Goal: Transaction & Acquisition: Purchase product/service

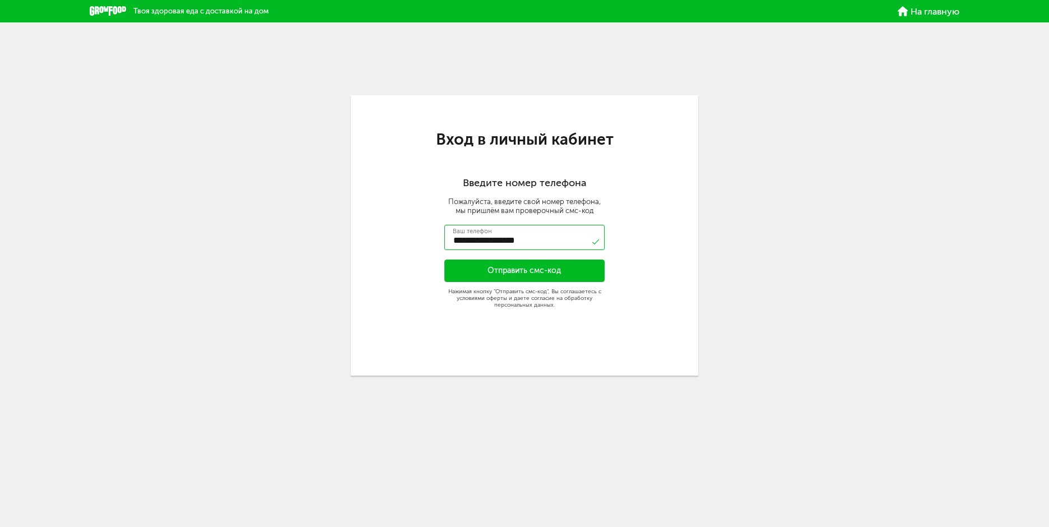
type input "**********"
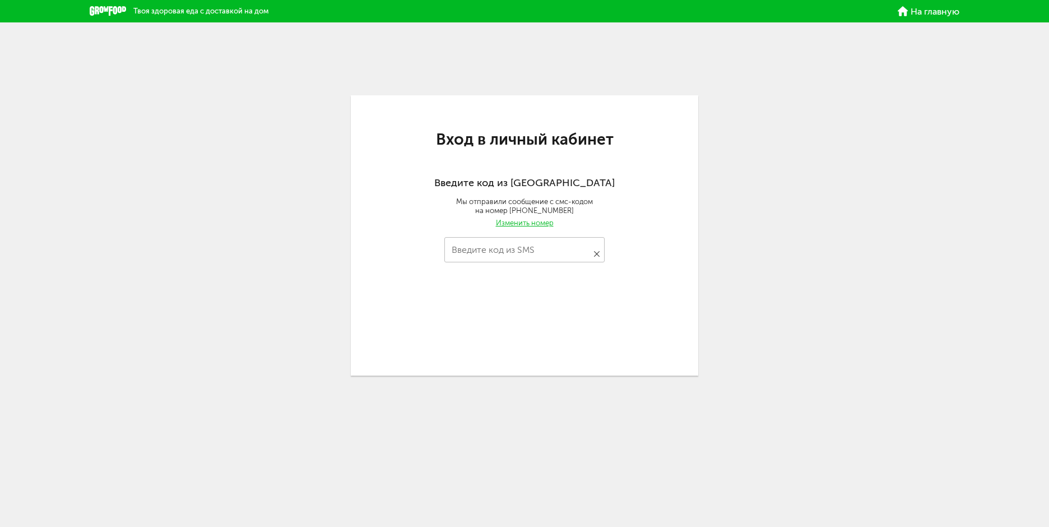
type input "****"
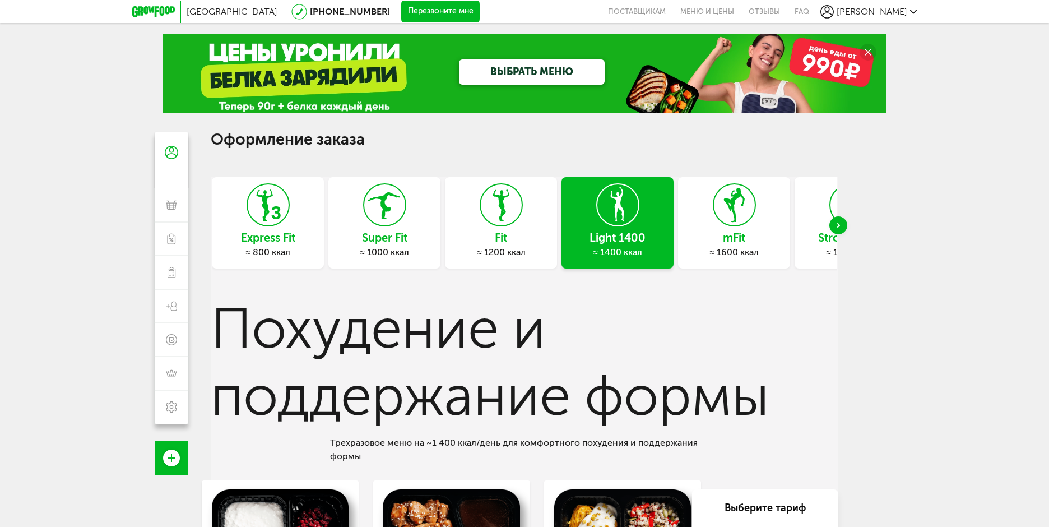
click at [521, 250] on div "≈ 1200 ккал" at bounding box center [501, 252] width 112 height 11
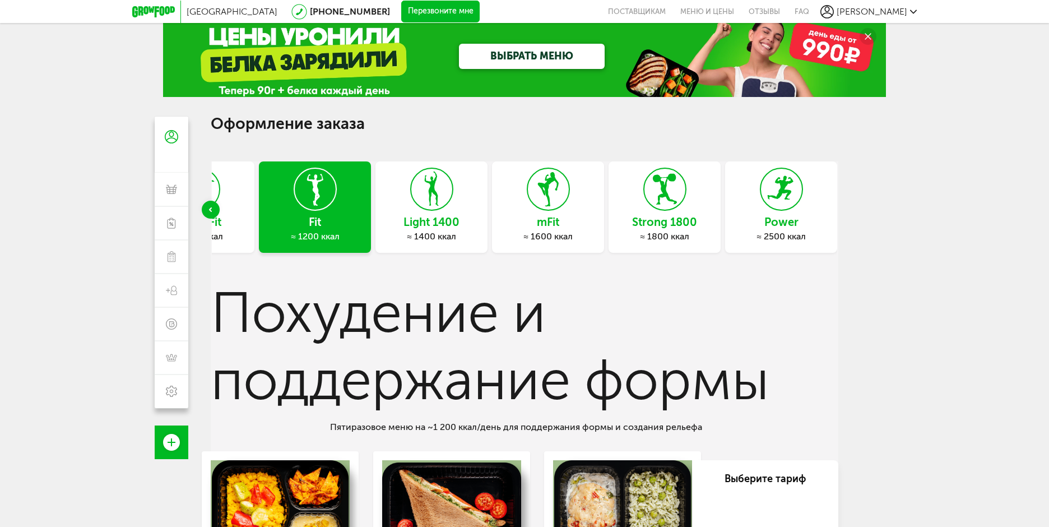
scroll to position [9, 0]
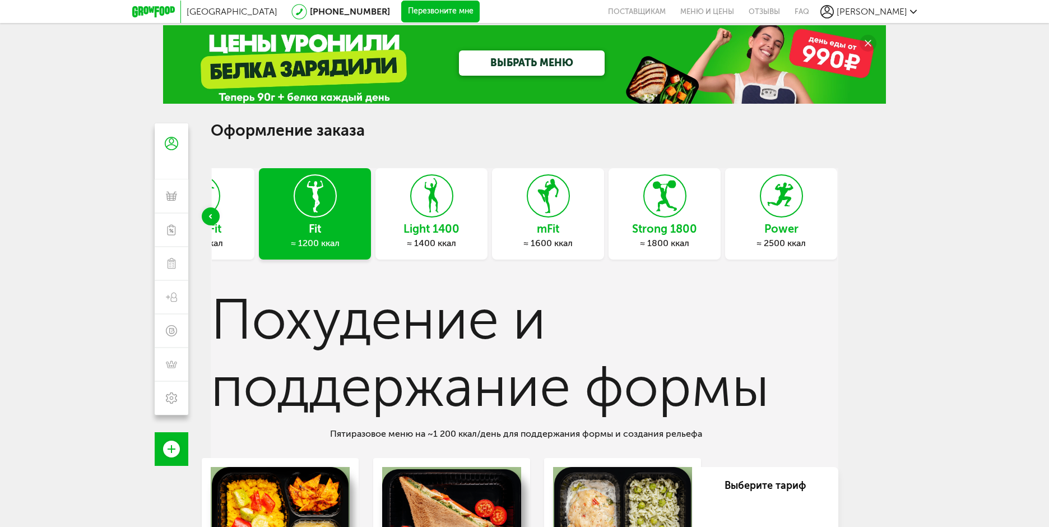
click at [420, 237] on div "Light 1400 ≈ 1400 ккал" at bounding box center [431, 213] width 112 height 91
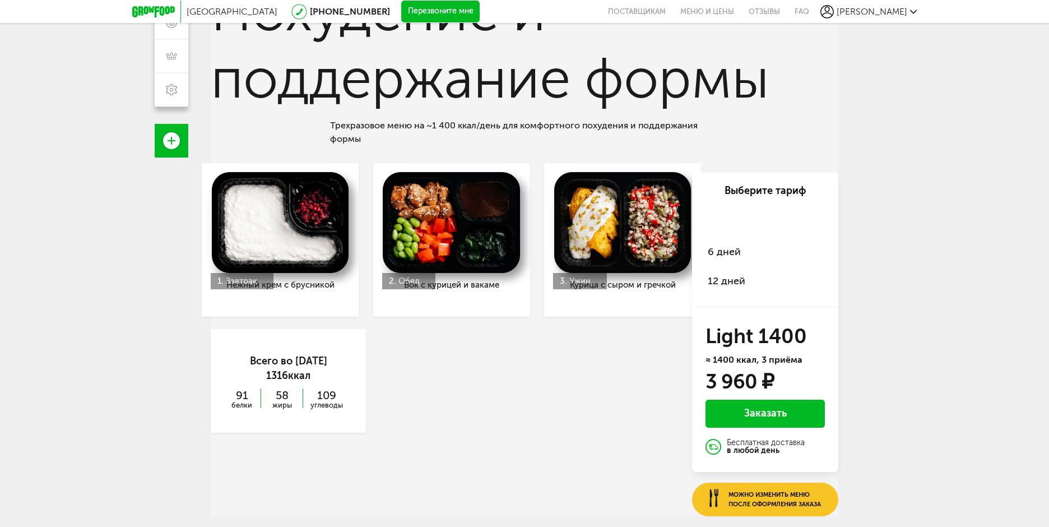
scroll to position [332, 0]
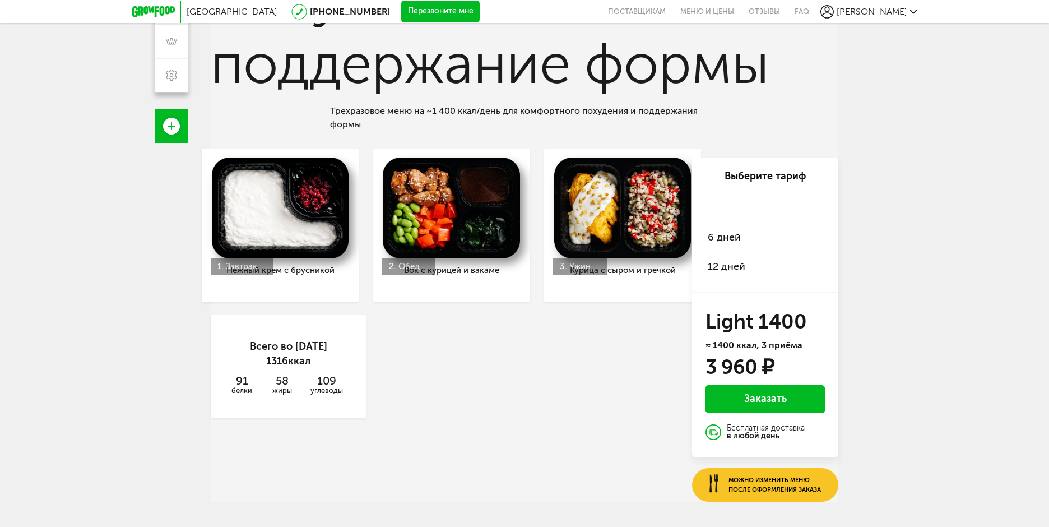
click at [729, 236] on span "6 дней" at bounding box center [724, 237] width 33 height 12
click at [708, 204] on span "2 дня" at bounding box center [721, 208] width 26 height 12
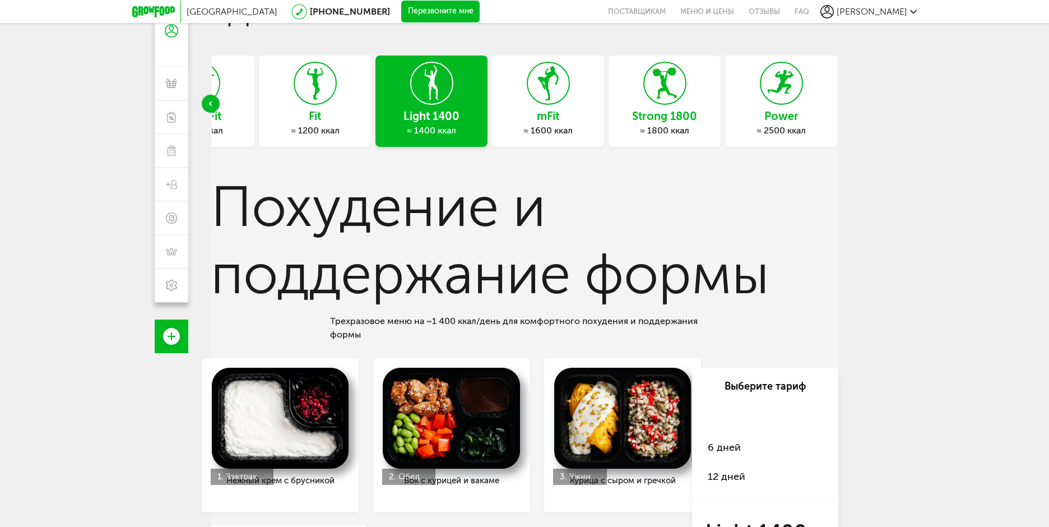
scroll to position [108, 0]
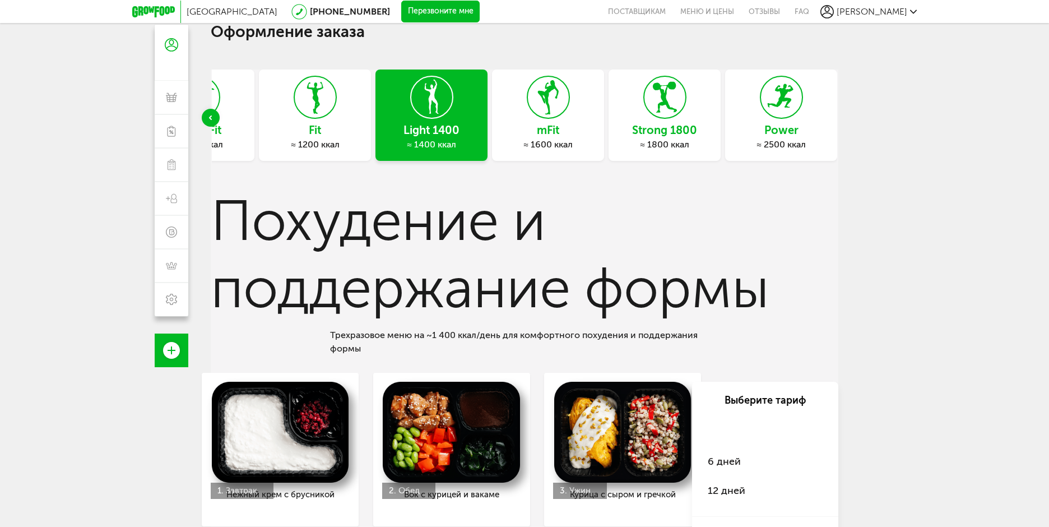
click at [521, 150] on div "≈ 1600 ккал" at bounding box center [548, 144] width 112 height 11
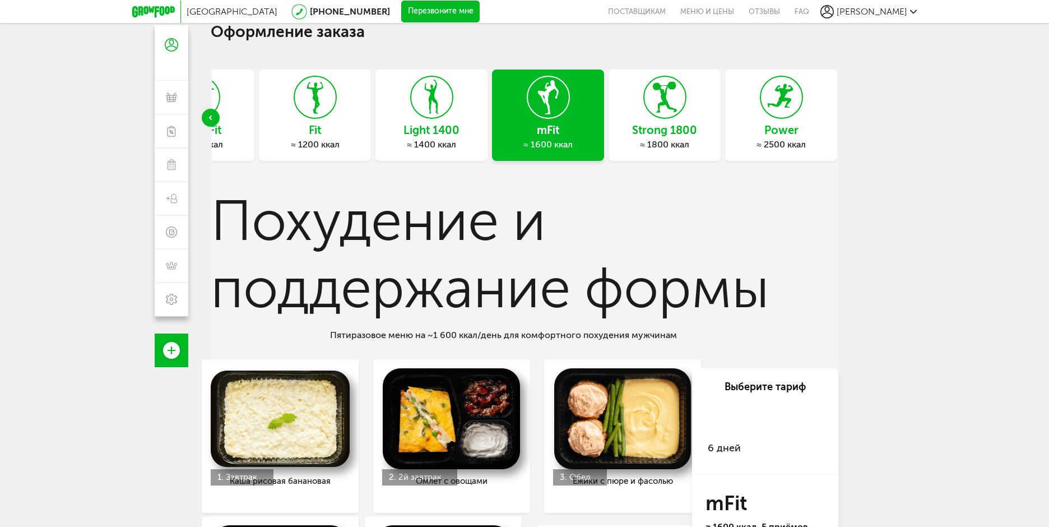
scroll to position [0, 0]
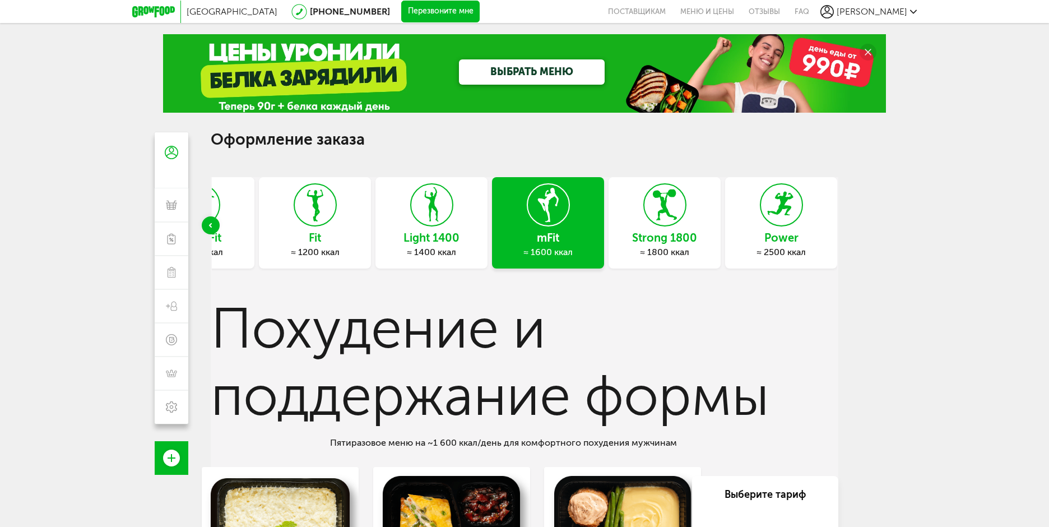
click at [293, 242] on h3 "Fit" at bounding box center [315, 237] width 112 height 12
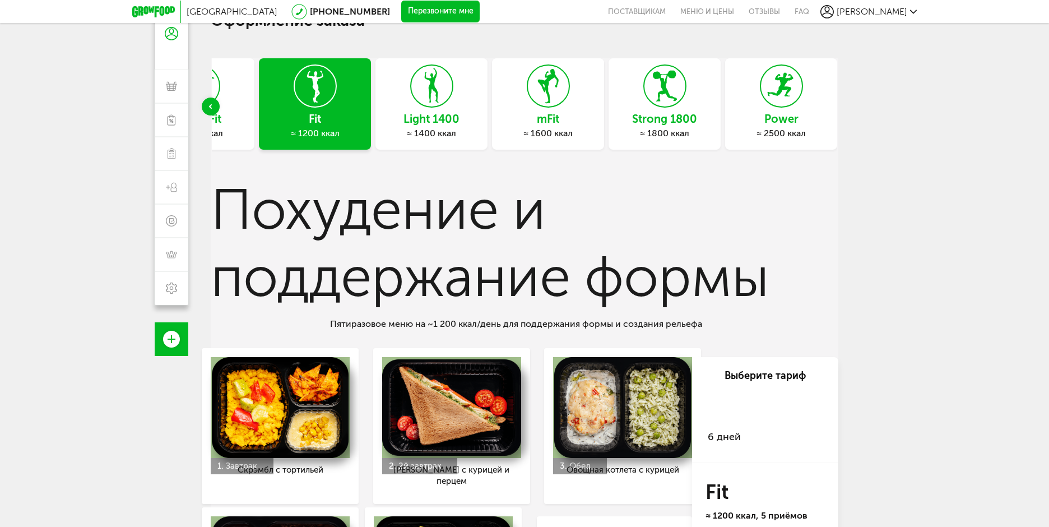
scroll to position [112, 0]
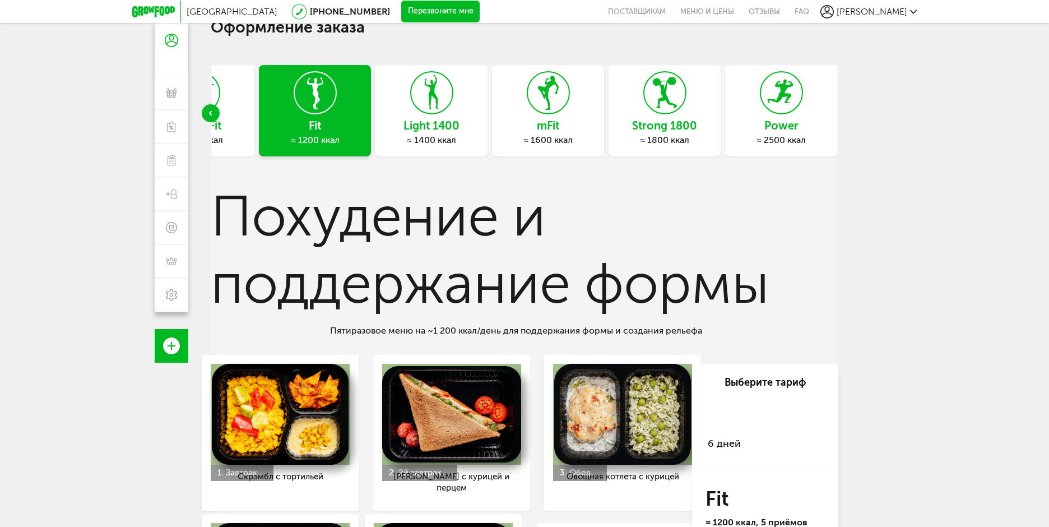
click at [212, 113] on icon "Previous slide" at bounding box center [211, 113] width 3 height 4
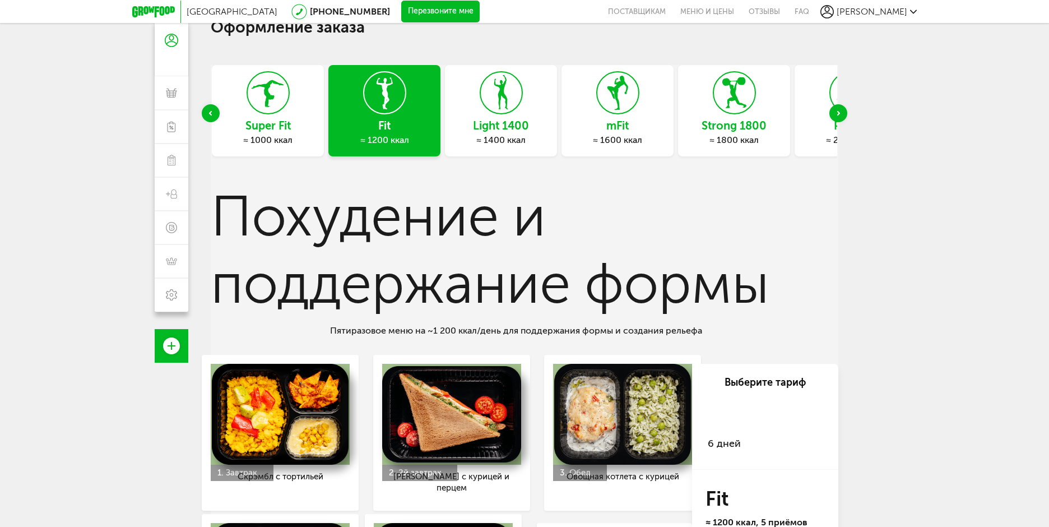
click at [271, 123] on h3 "Super Fit" at bounding box center [268, 125] width 112 height 12
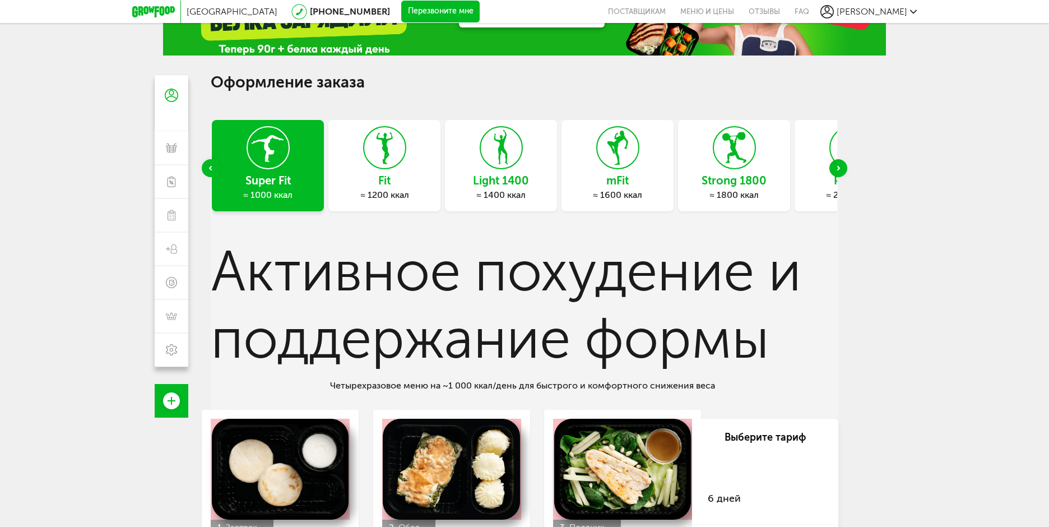
scroll to position [56, 0]
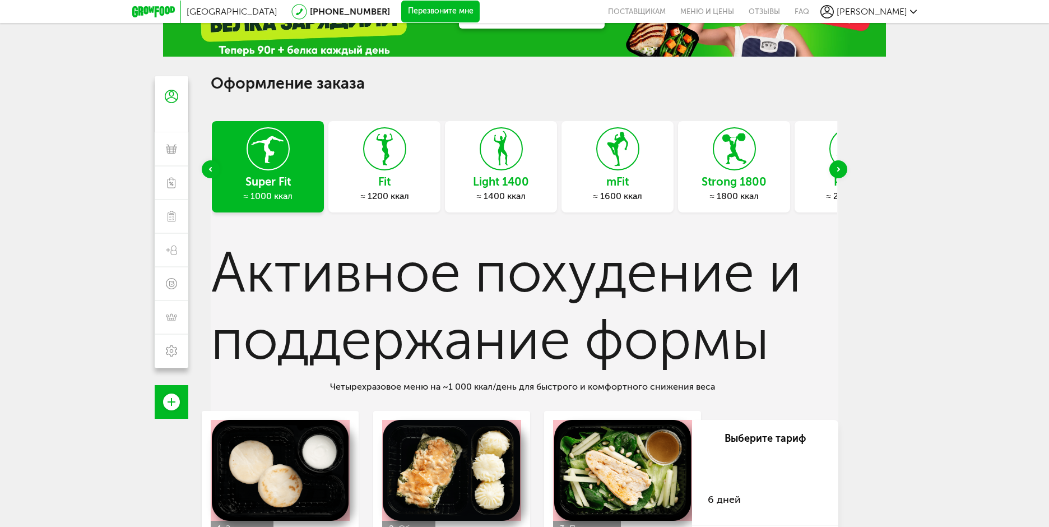
click at [837, 169] on icon "Next slide" at bounding box center [838, 169] width 3 height 4
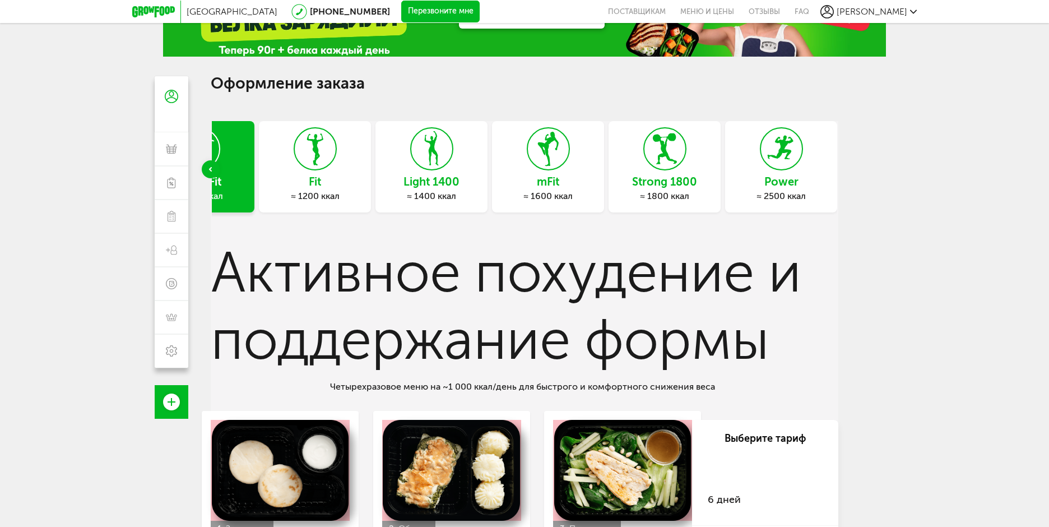
click at [837, 169] on div "Express Fit ≈ 800 ккал Super Fit ≈ 1000 ккал Fit ≈ 1200 ккал Light 1400 ≈ 1400 …" at bounding box center [525, 169] width 628 height 97
click at [211, 166] on div "Previous slide" at bounding box center [211, 169] width 18 height 18
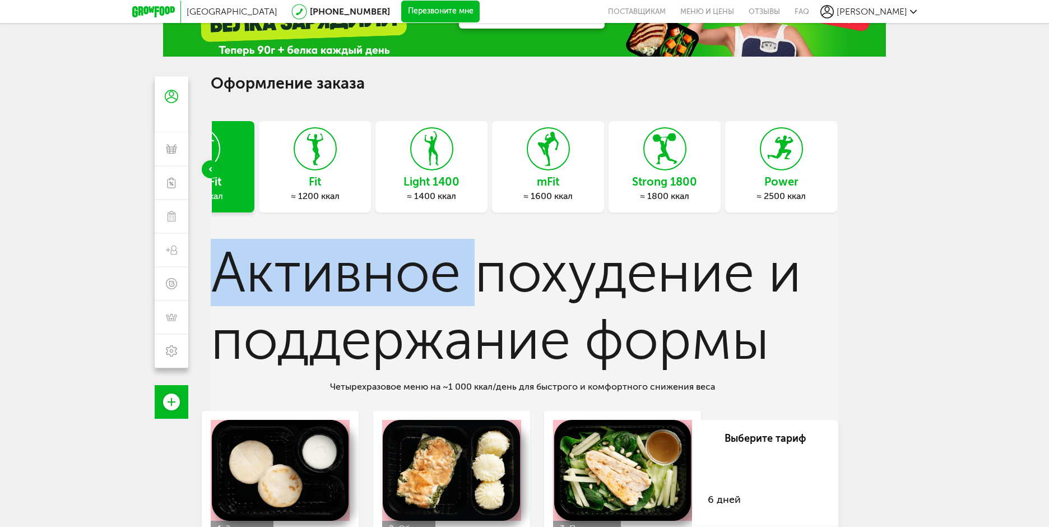
click at [211, 166] on div "Previous slide" at bounding box center [211, 169] width 18 height 18
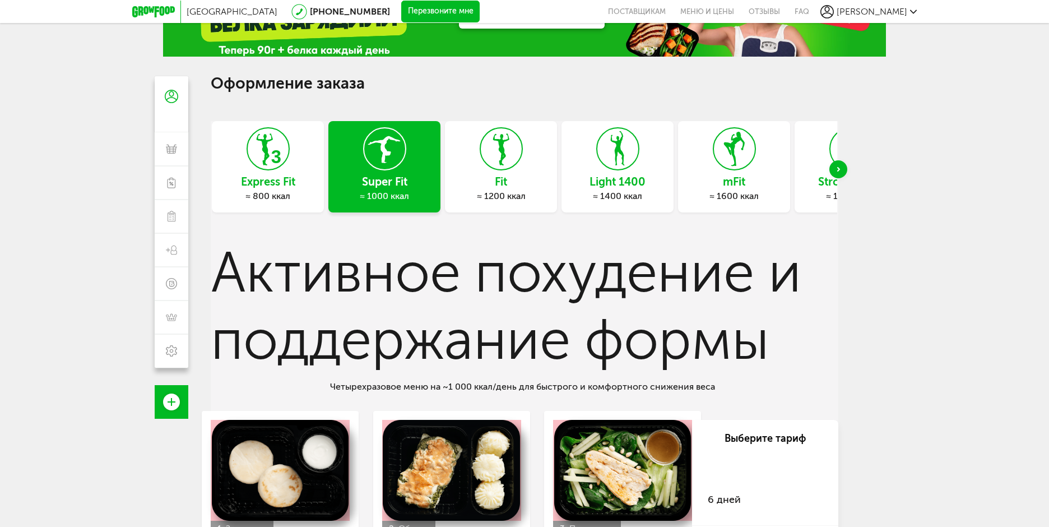
click at [211, 166] on div "Express Fit ≈ 800 ккал Super Fit ≈ 1000 ккал Fit ≈ 1200 ккал Light 1400 ≈ 1400 …" at bounding box center [525, 169] width 628 height 97
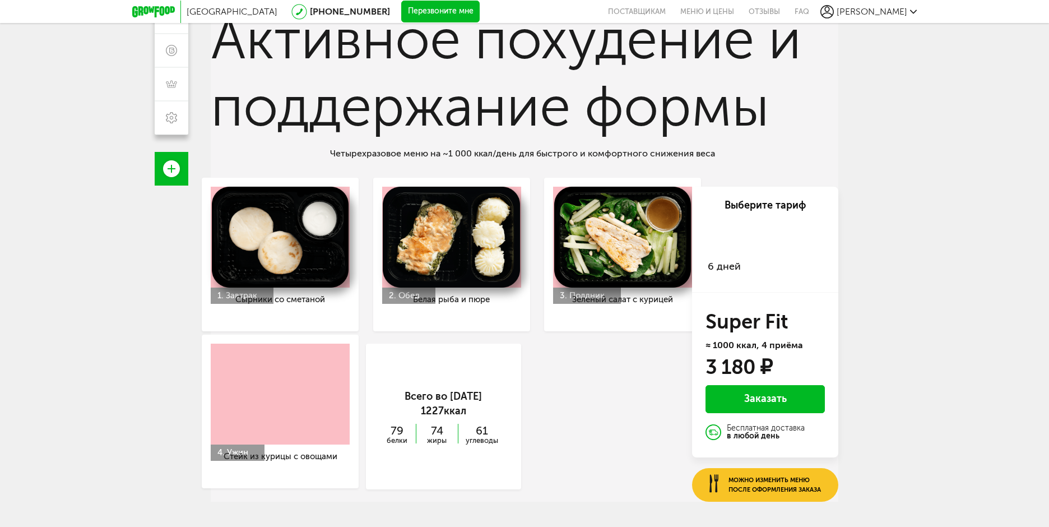
scroll to position [0, 0]
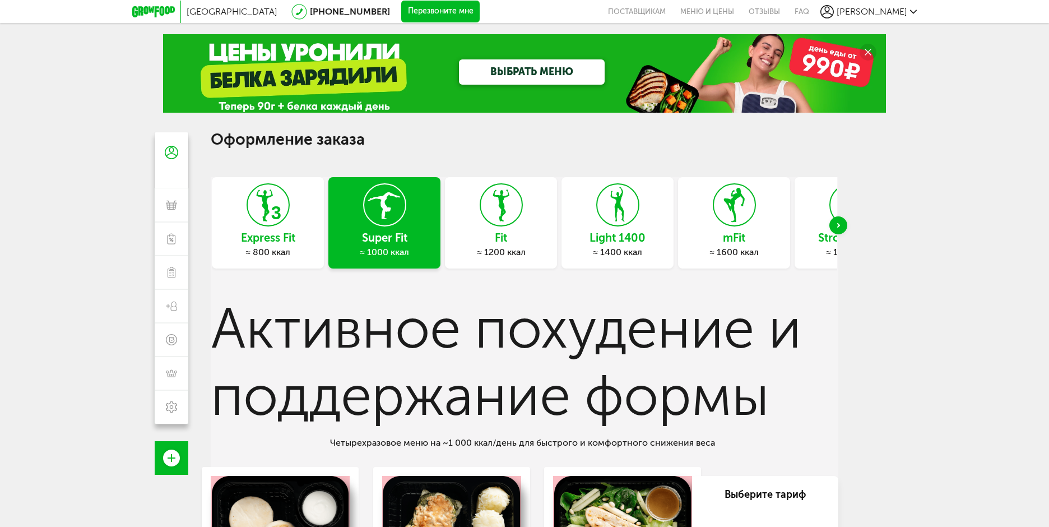
click at [137, 11] on icon at bounding box center [153, 11] width 43 height 11
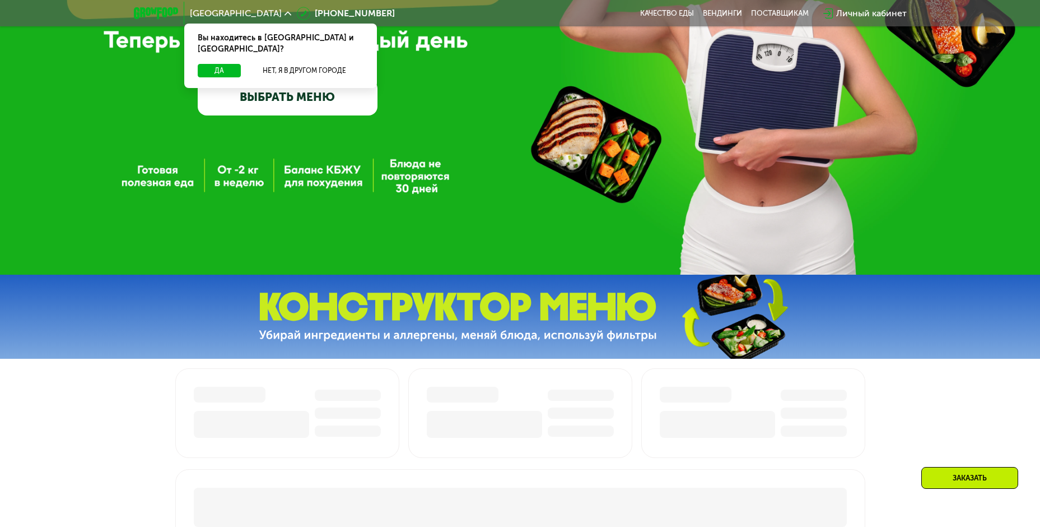
scroll to position [224, 0]
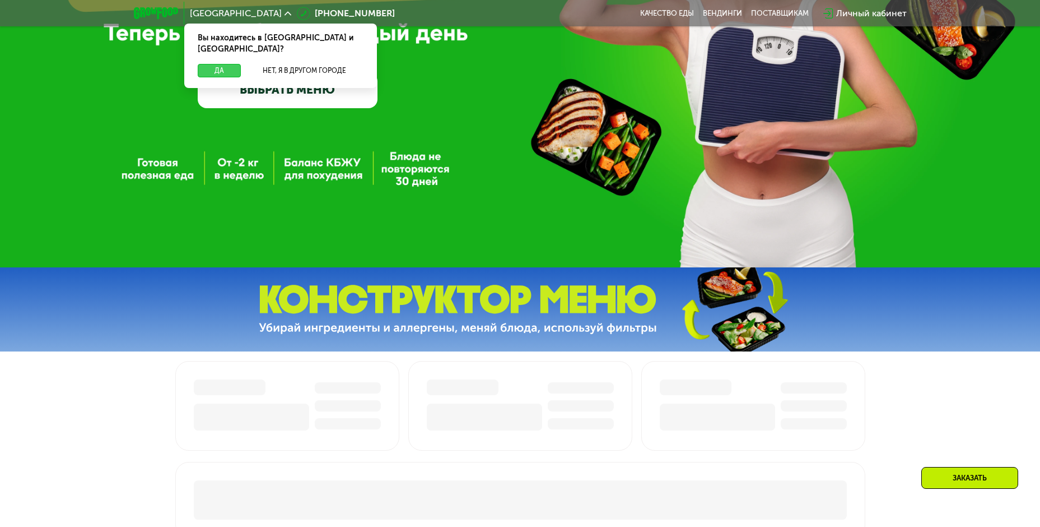
click at [218, 64] on button "Да" at bounding box center [219, 70] width 43 height 13
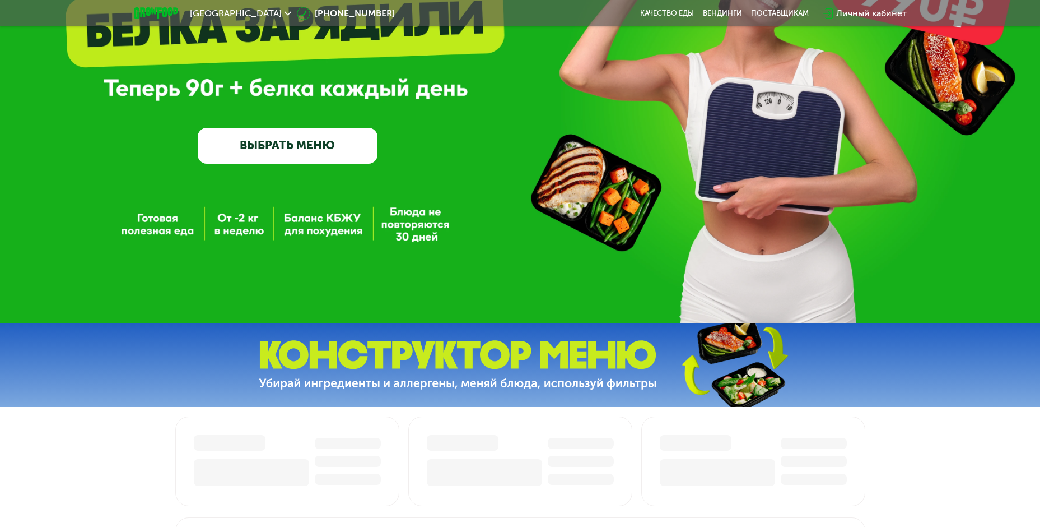
scroll to position [0, 0]
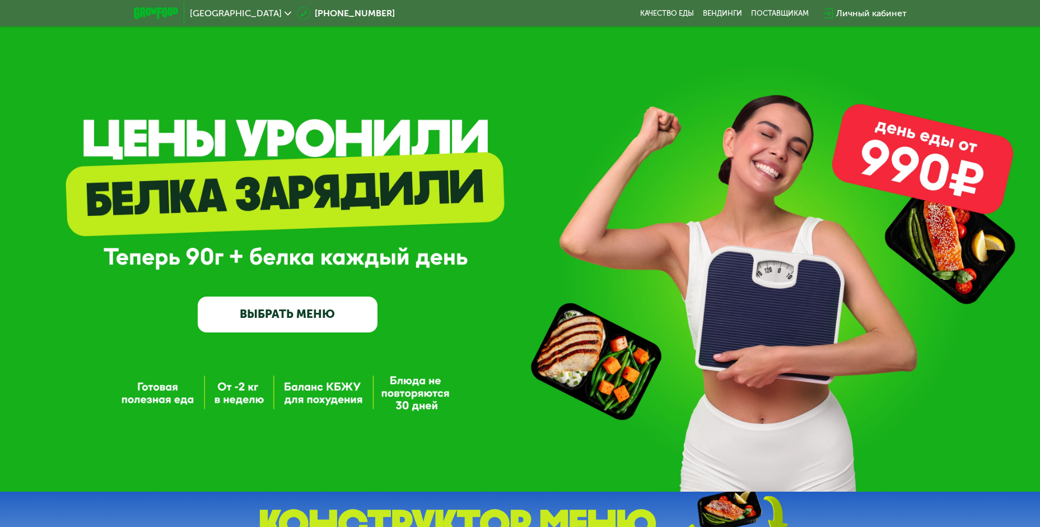
click at [257, 318] on link "ВЫБРАТЬ МЕНЮ" at bounding box center [288, 314] width 180 height 36
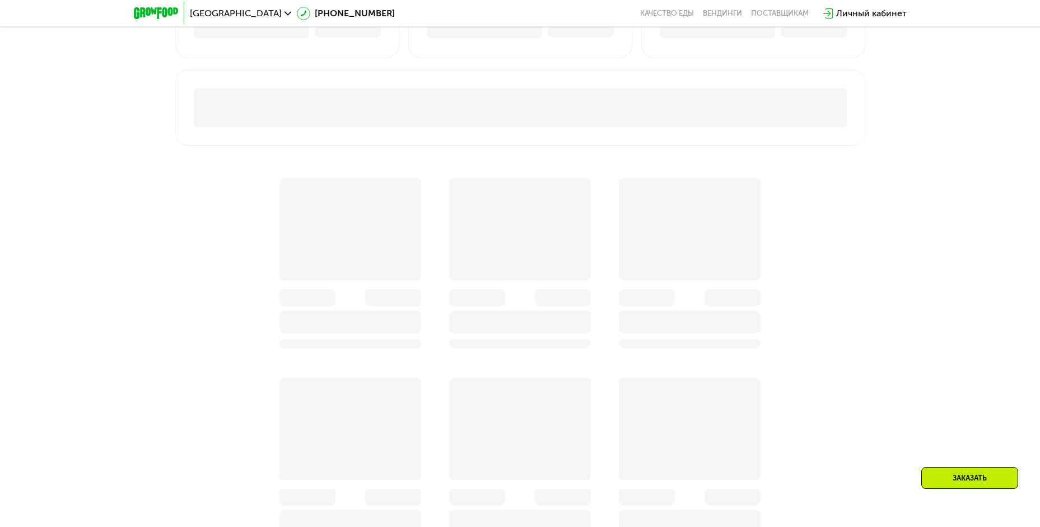
scroll to position [896, 0]
